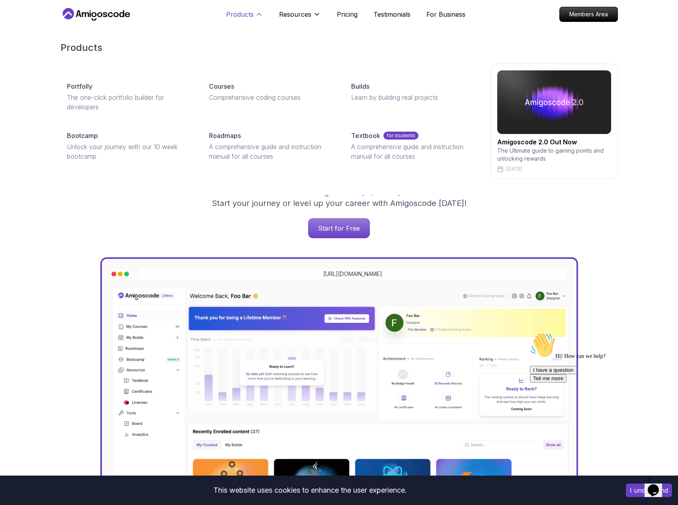
click at [259, 15] on icon at bounding box center [259, 14] width 8 height 8
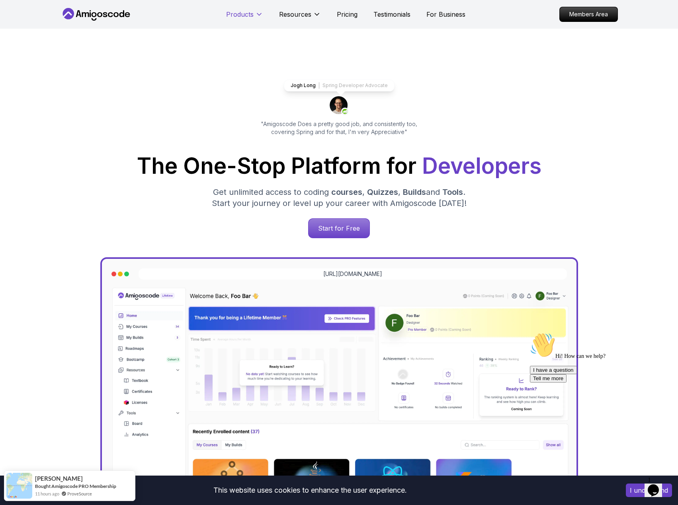
click at [259, 15] on icon at bounding box center [259, 15] width 4 height 2
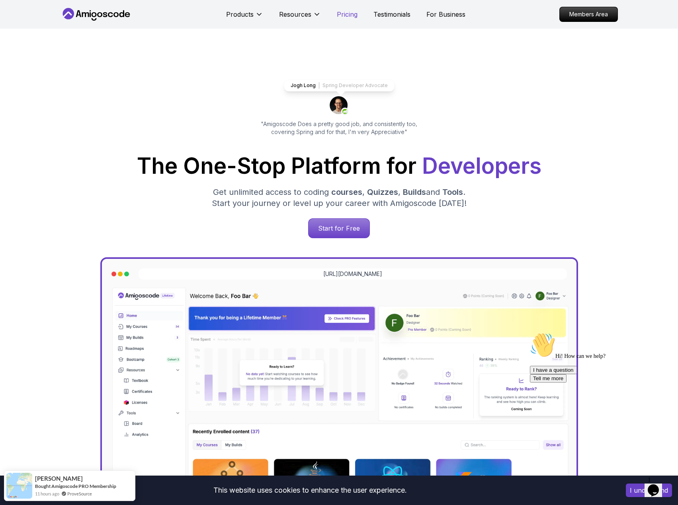
click at [345, 15] on p "Pricing" at bounding box center [347, 15] width 21 height 10
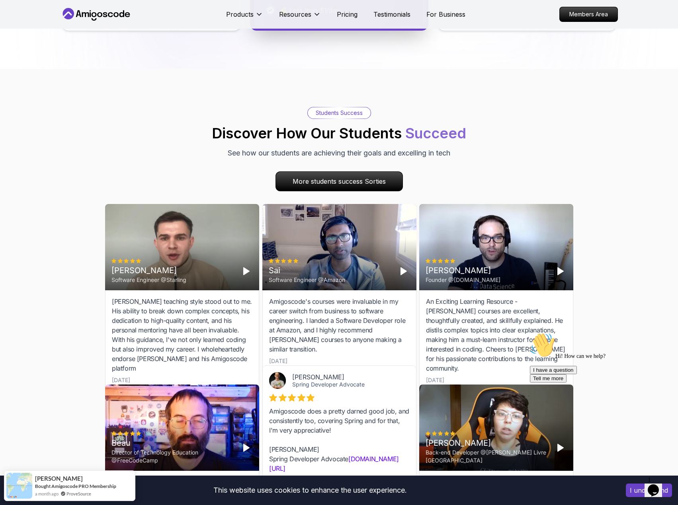
scroll to position [2170, 0]
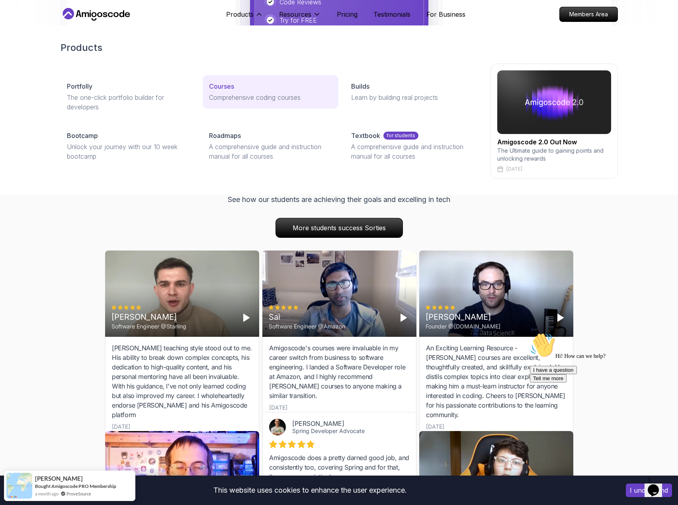
click at [222, 90] on p "Courses" at bounding box center [221, 87] width 25 height 10
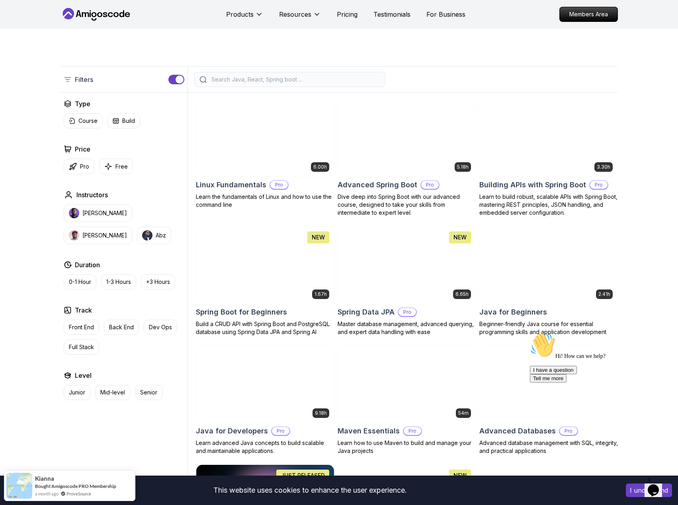
scroll to position [159, 0]
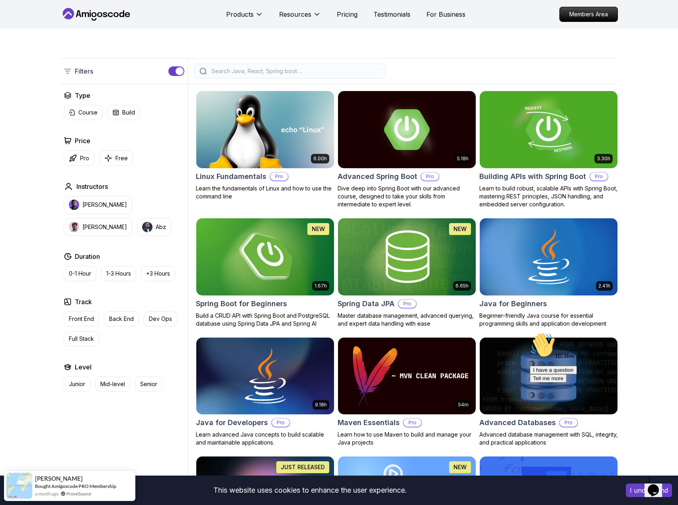
click at [261, 248] on img at bounding box center [265, 257] width 144 height 81
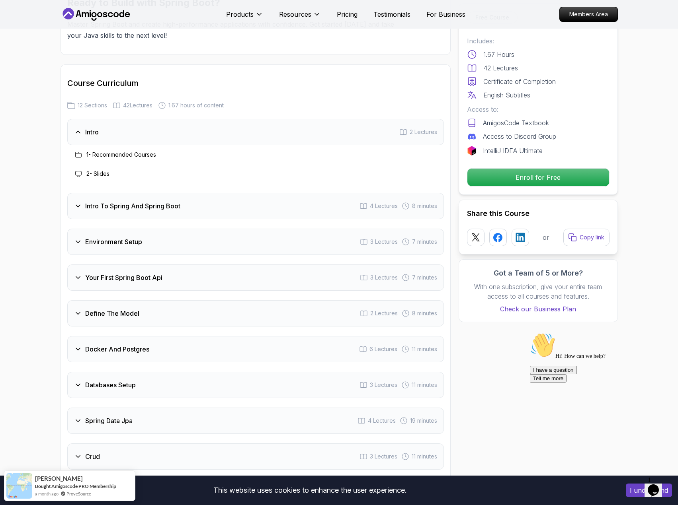
scroll to position [955, 0]
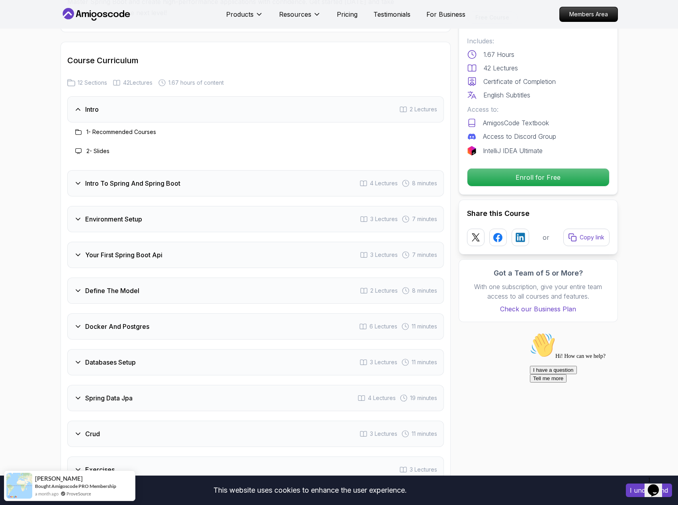
click at [77, 183] on icon at bounding box center [78, 184] width 4 height 2
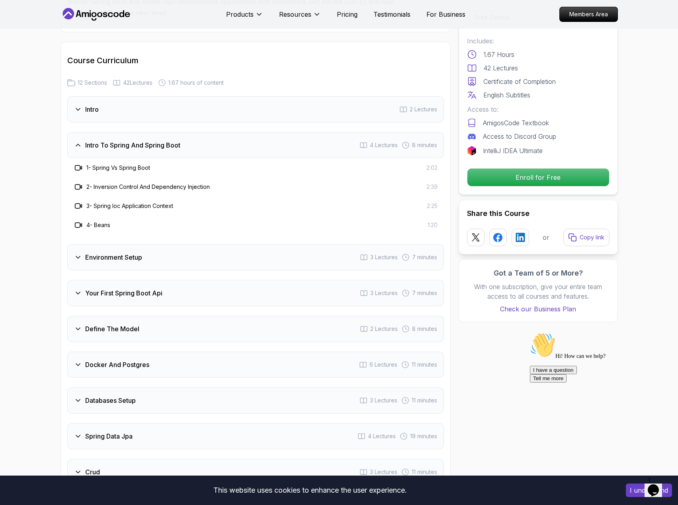
click at [82, 254] on icon at bounding box center [78, 258] width 8 height 8
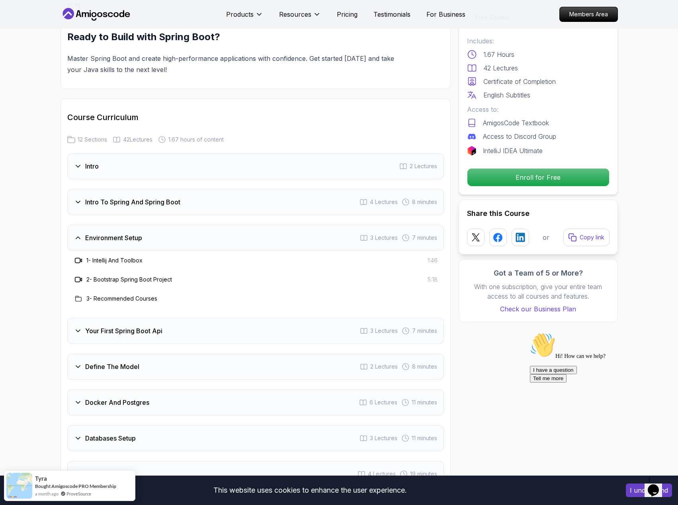
scroll to position [836, 0]
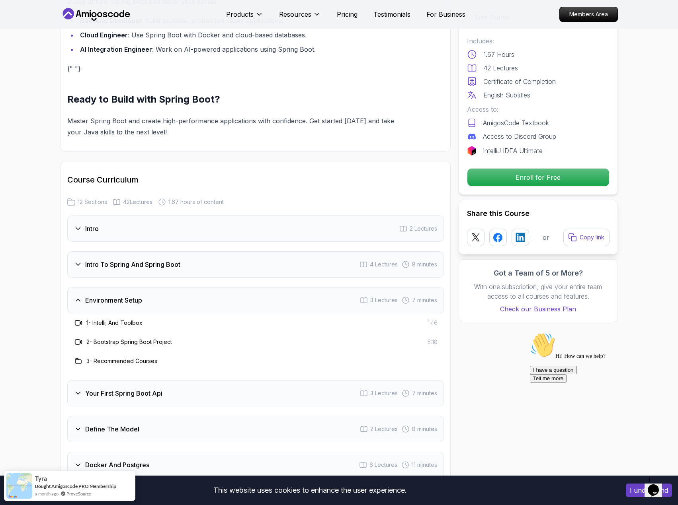
click at [80, 261] on icon at bounding box center [78, 265] width 8 height 8
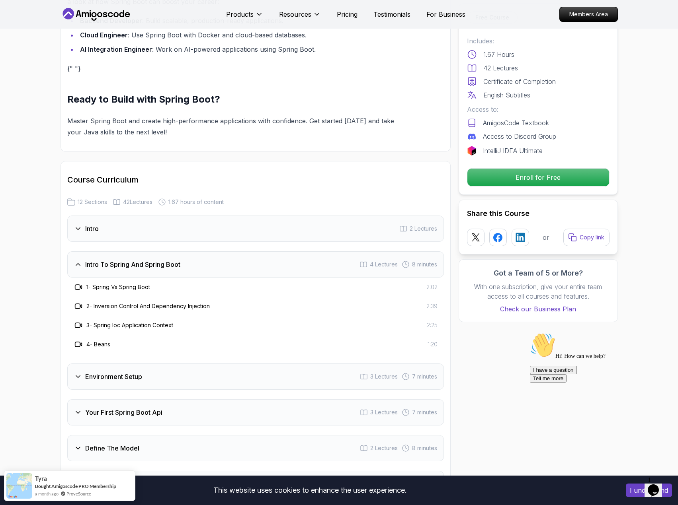
click at [77, 261] on icon at bounding box center [78, 265] width 8 height 8
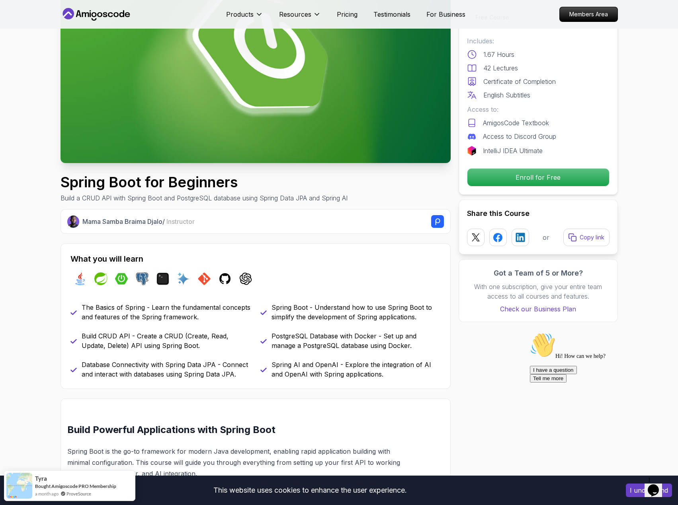
scroll to position [0, 0]
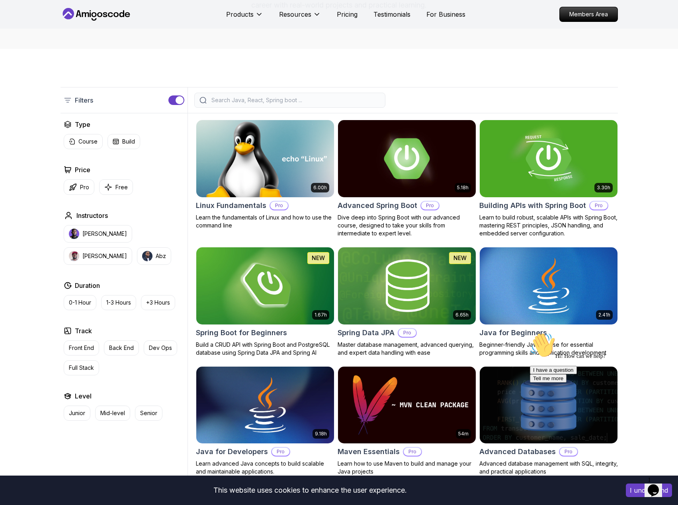
scroll to position [159, 0]
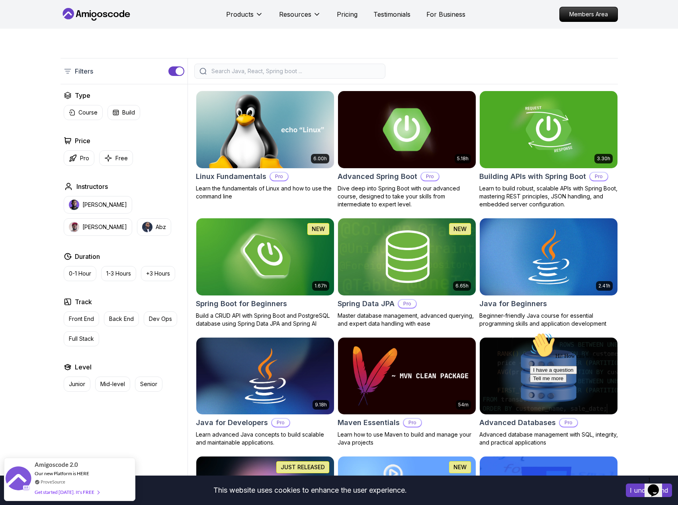
click at [361, 141] on img at bounding box center [406, 129] width 144 height 81
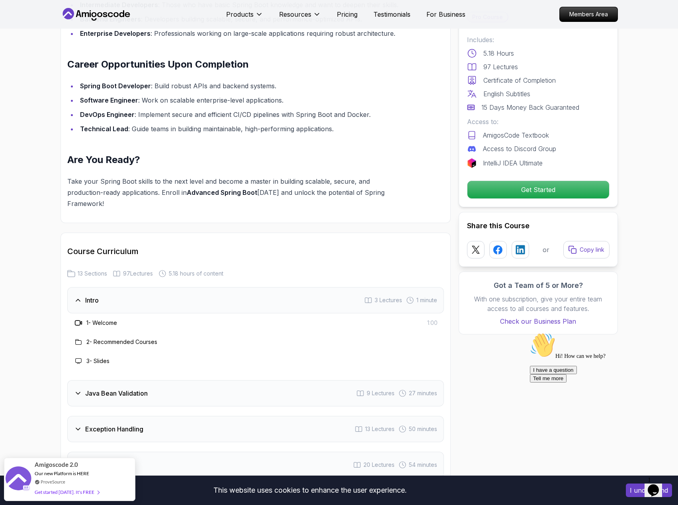
scroll to position [557, 0]
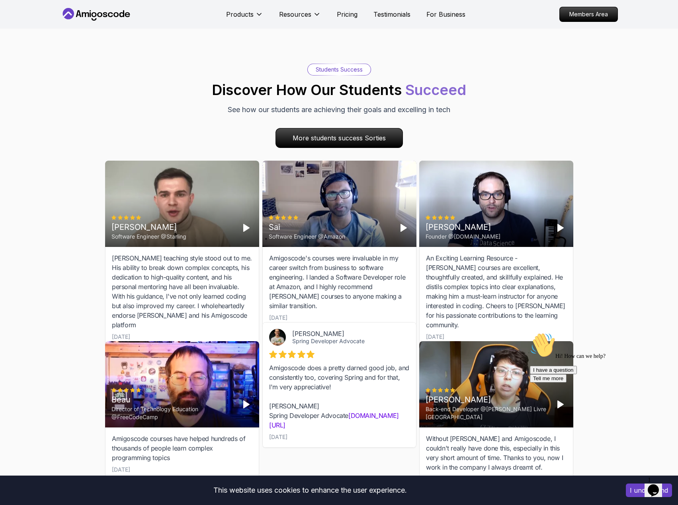
scroll to position [2309, 0]
